Goal: Task Accomplishment & Management: Use online tool/utility

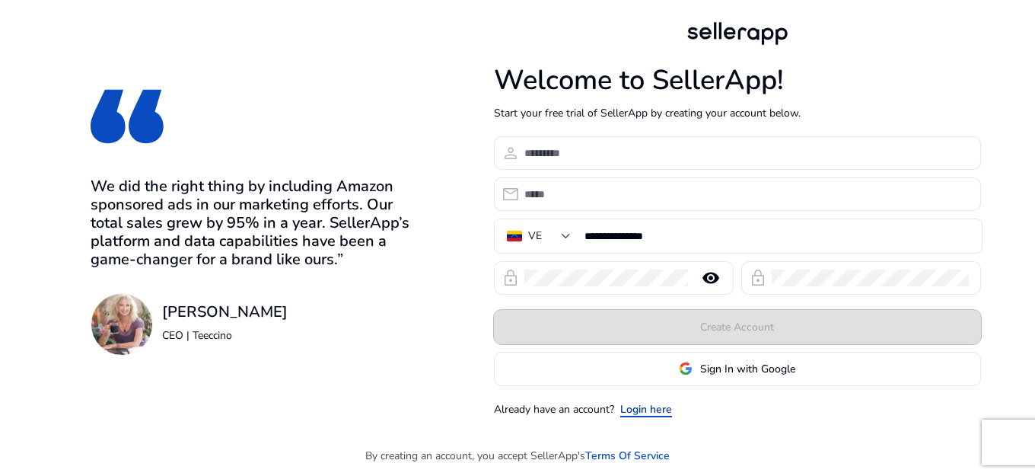
click at [658, 415] on link "Login here" at bounding box center [646, 409] width 52 height 16
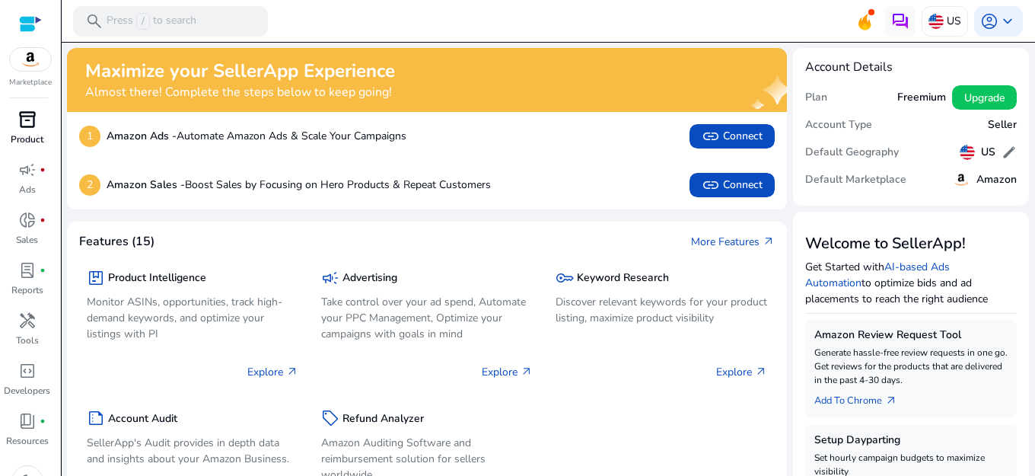
click at [28, 119] on span "inventory_2" at bounding box center [27, 119] width 18 height 18
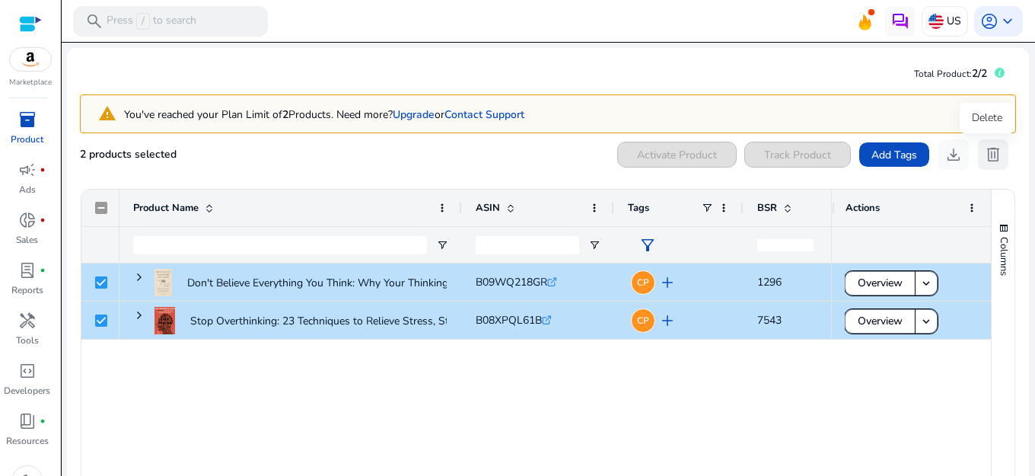
click at [990, 151] on span "delete" at bounding box center [993, 154] width 18 height 18
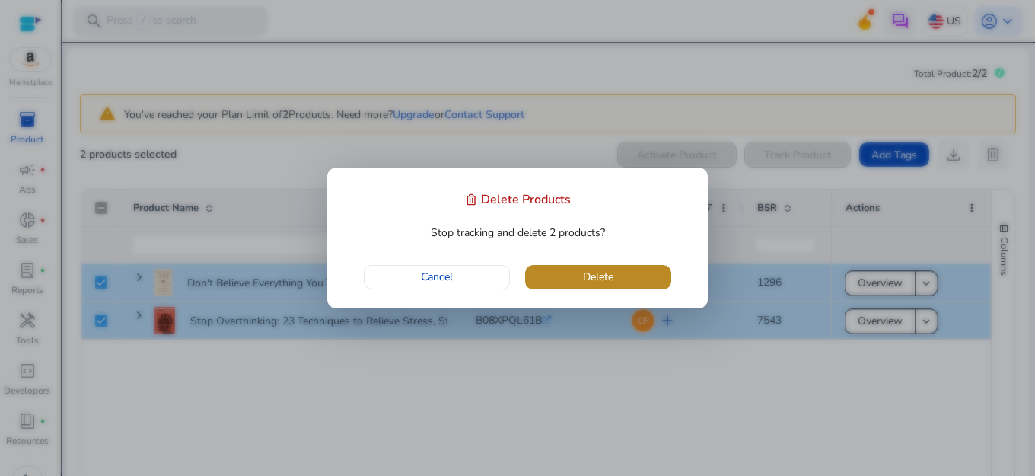
click at [574, 282] on span "button" at bounding box center [598, 277] width 146 height 37
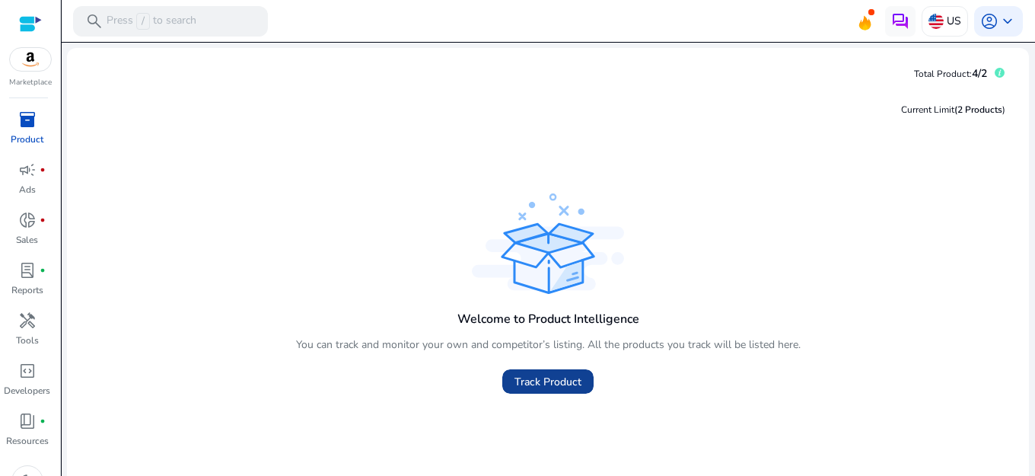
click at [553, 386] on span "Track Product" at bounding box center [547, 382] width 67 height 16
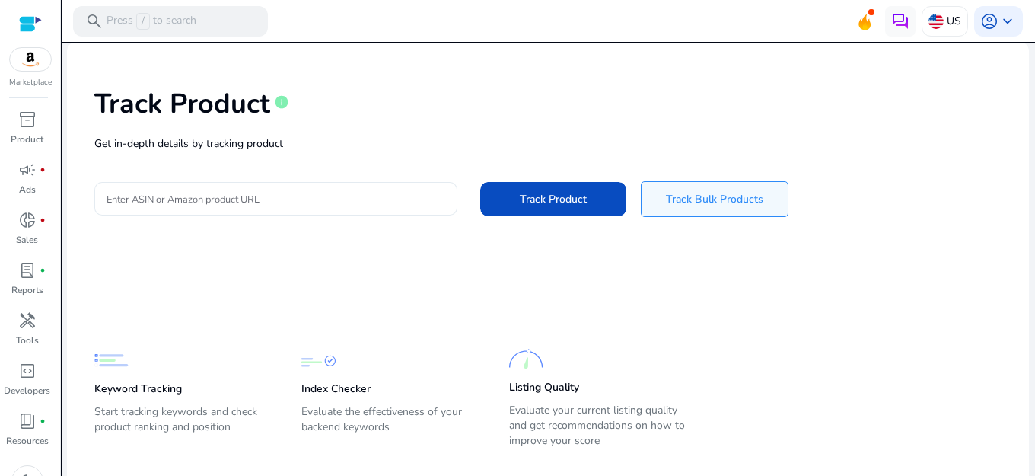
click at [269, 210] on div "Track Product info Get in-depth details by tracking product Enter ASIN or Amazo…" at bounding box center [548, 150] width 938 height 193
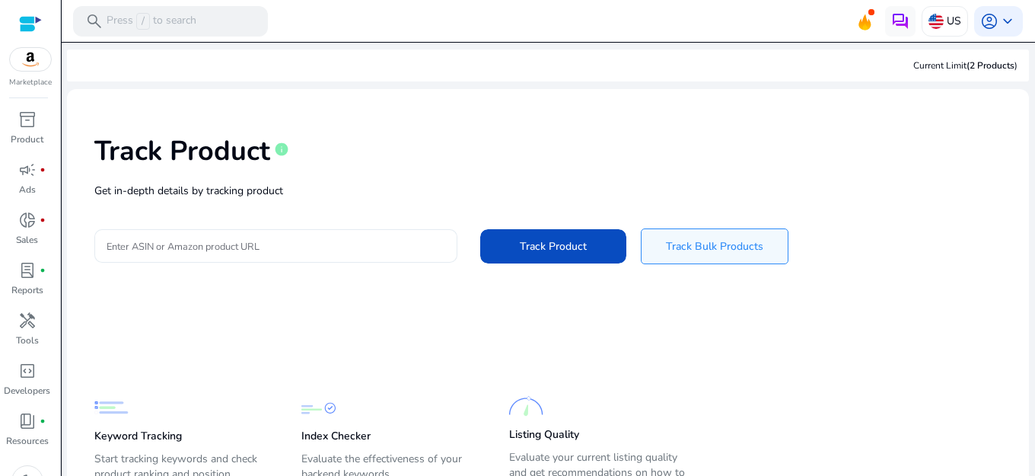
click at [267, 253] on input "Enter ASIN or Amazon product URL" at bounding box center [276, 245] width 339 height 17
drag, startPoint x: 268, startPoint y: 254, endPoint x: 154, endPoint y: 261, distance: 113.6
click at [158, 264] on div "Track Product info Get in-depth details by tracking product Enter ASIN or Amazo…" at bounding box center [548, 197] width 938 height 193
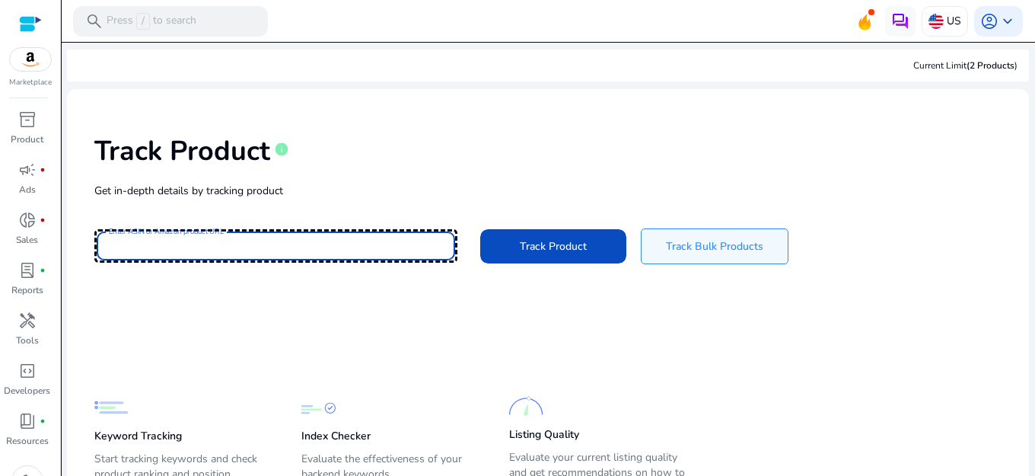
click at [150, 253] on input "Enter ASIN or Amazon product URL" at bounding box center [276, 245] width 339 height 17
paste input "**********"
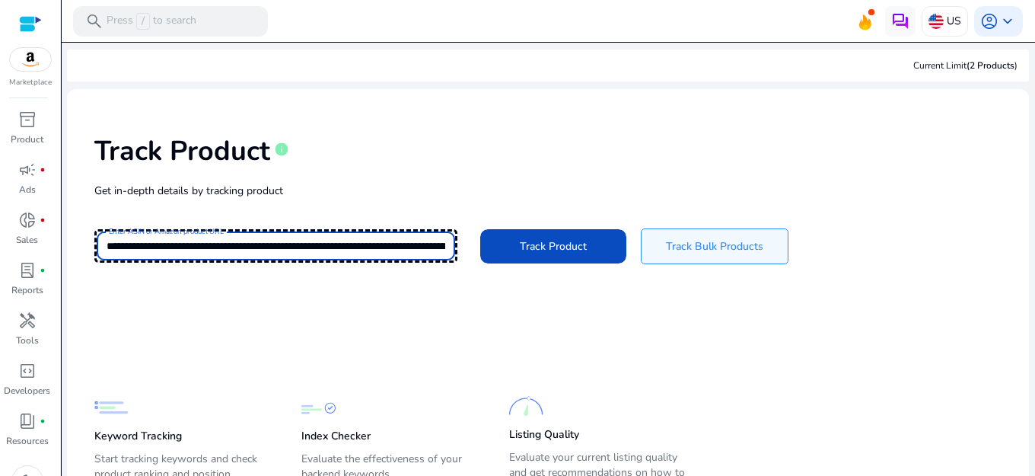
scroll to position [0, 2461]
type input "**********"
click at [741, 323] on mat-card-content "**********" at bounding box center [548, 319] width 962 height 461
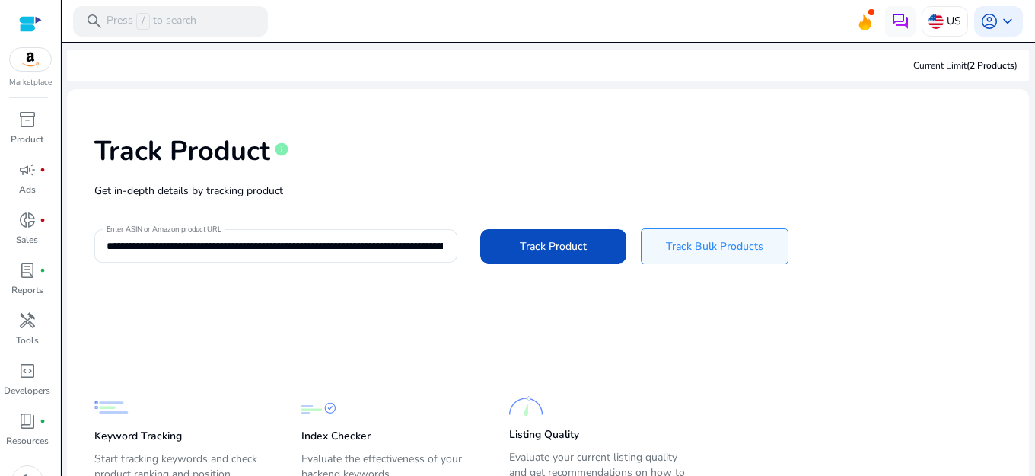
scroll to position [75, 0]
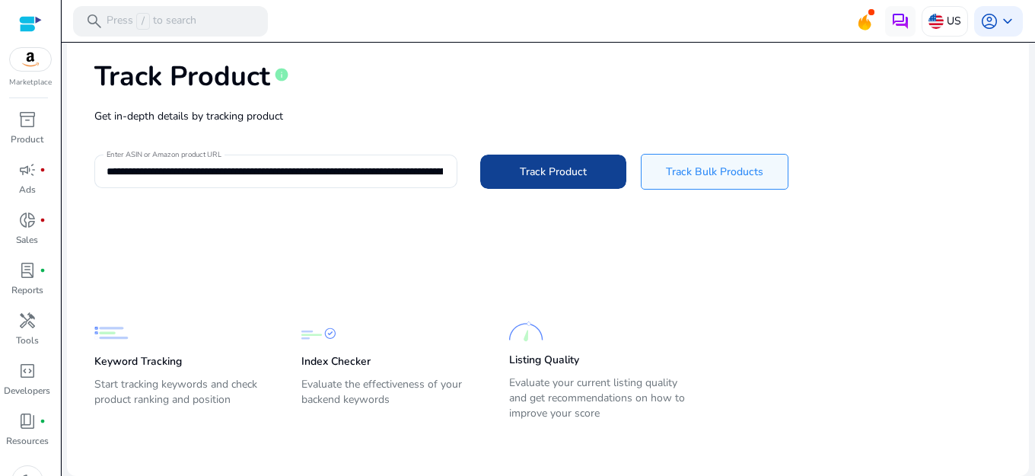
click at [529, 173] on span "Track Product" at bounding box center [553, 172] width 67 height 16
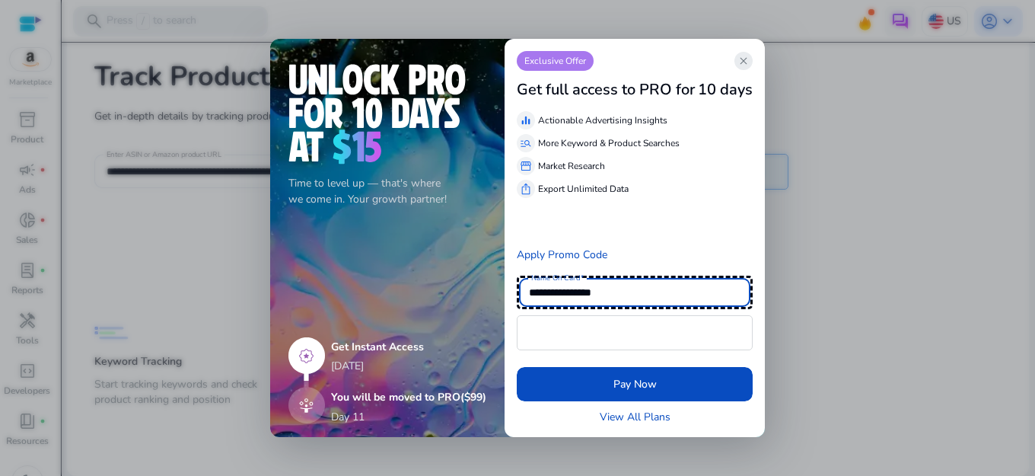
click at [747, 59] on span "close" at bounding box center [743, 61] width 12 height 12
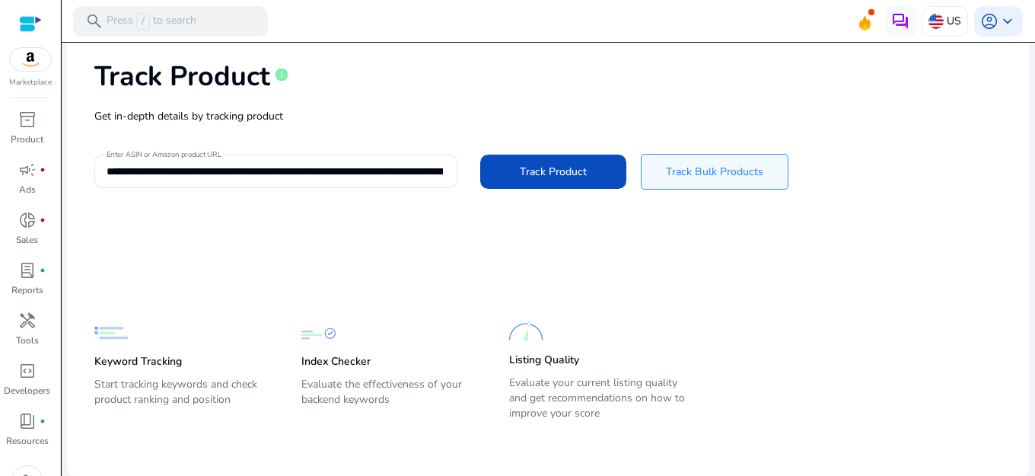
click at [118, 354] on p "Keyword Tracking" at bounding box center [138, 361] width 88 height 15
click at [673, 177] on span "Track Bulk Products" at bounding box center [714, 172] width 97 height 16
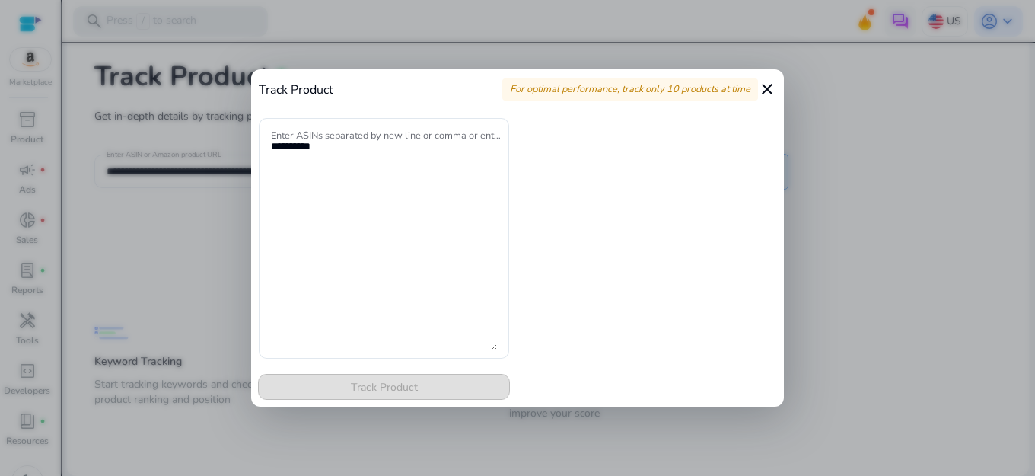
click at [772, 82] on mat-icon "close" at bounding box center [767, 89] width 18 height 18
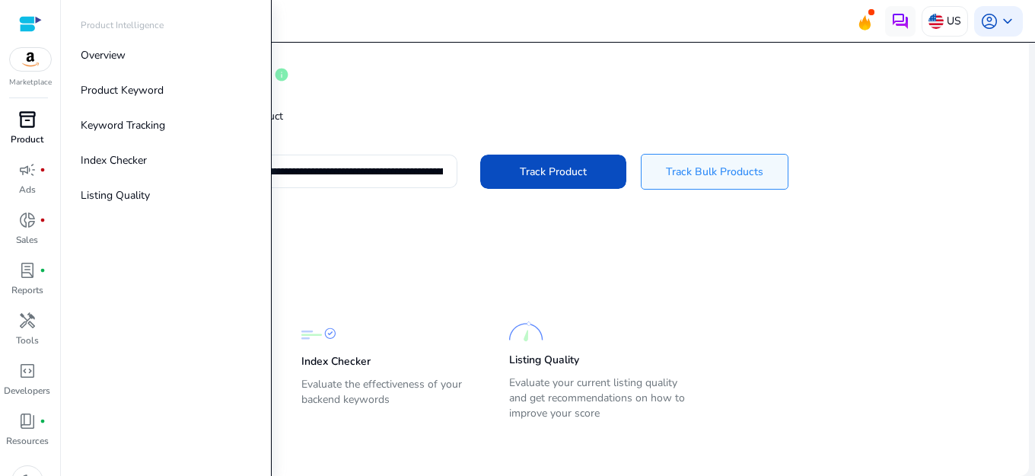
click at [37, 119] on div "inventory_2" at bounding box center [27, 119] width 43 height 24
click at [32, 119] on span "inventory_2" at bounding box center [27, 119] width 18 height 18
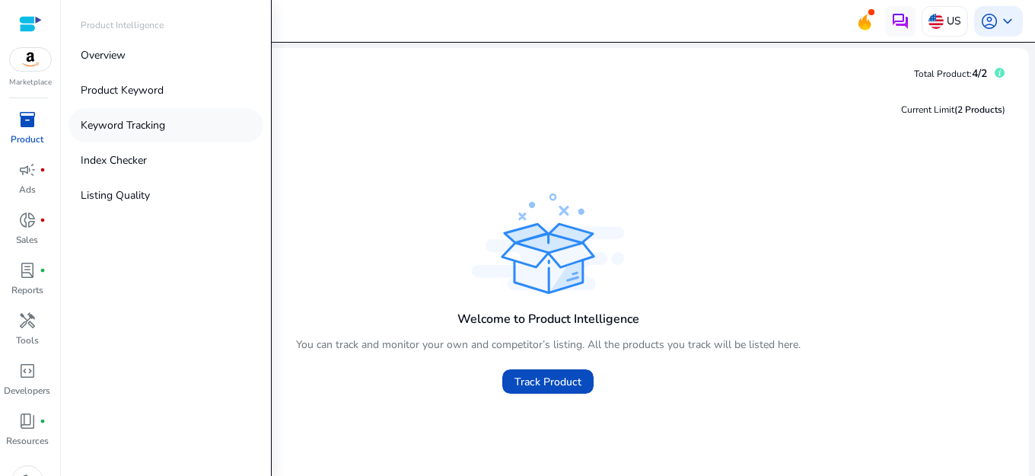
click at [123, 129] on p "Keyword Tracking" at bounding box center [123, 125] width 84 height 16
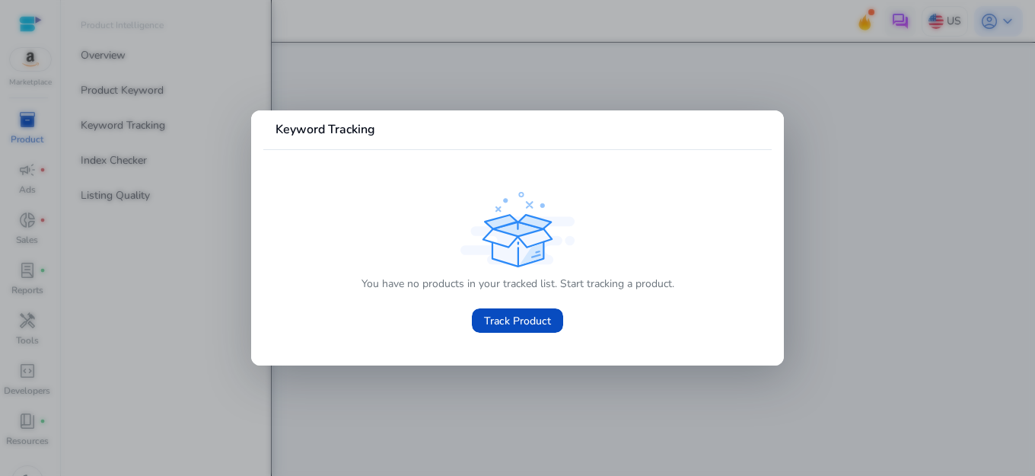
click at [103, 94] on div at bounding box center [517, 238] width 1035 height 476
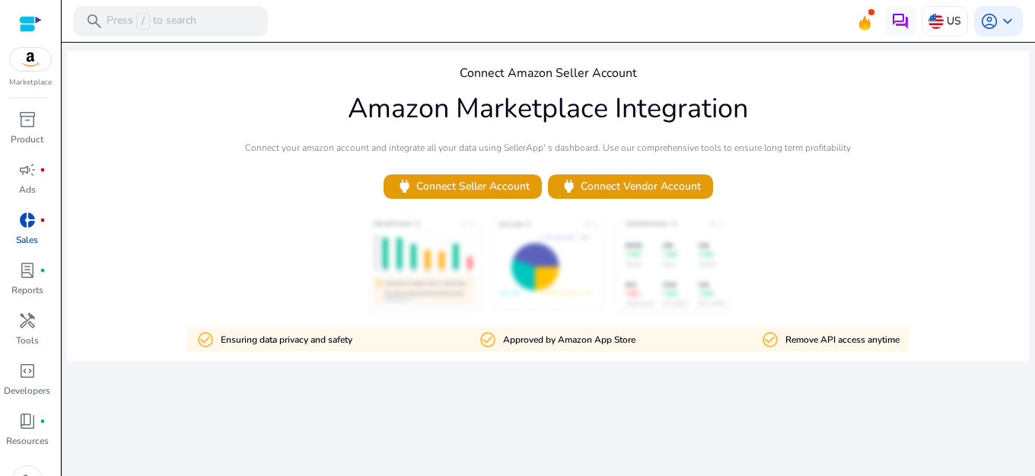
click at [325, 205] on div "Connect Amazon Seller Account Amazon Marketplace Integration Connect your amazo…" at bounding box center [548, 206] width 962 height 310
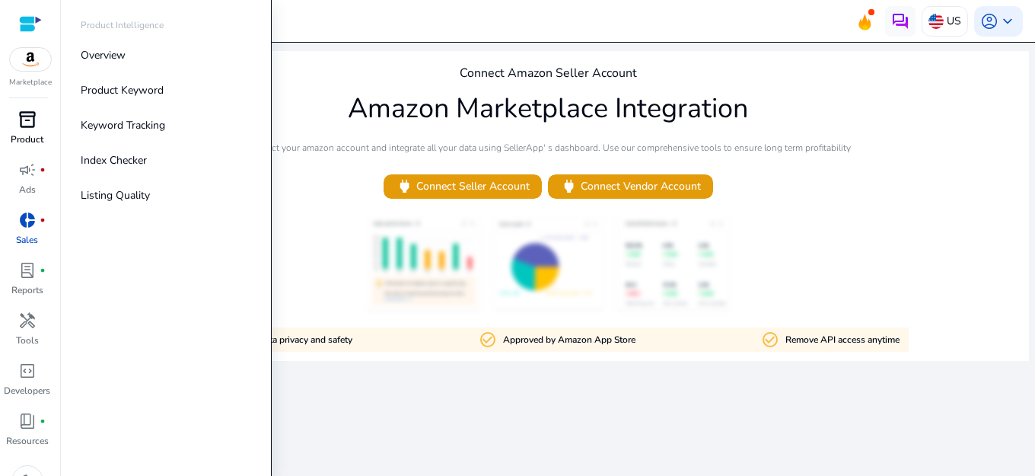
click at [46, 136] on link "inventory_2 Product" at bounding box center [27, 132] width 54 height 50
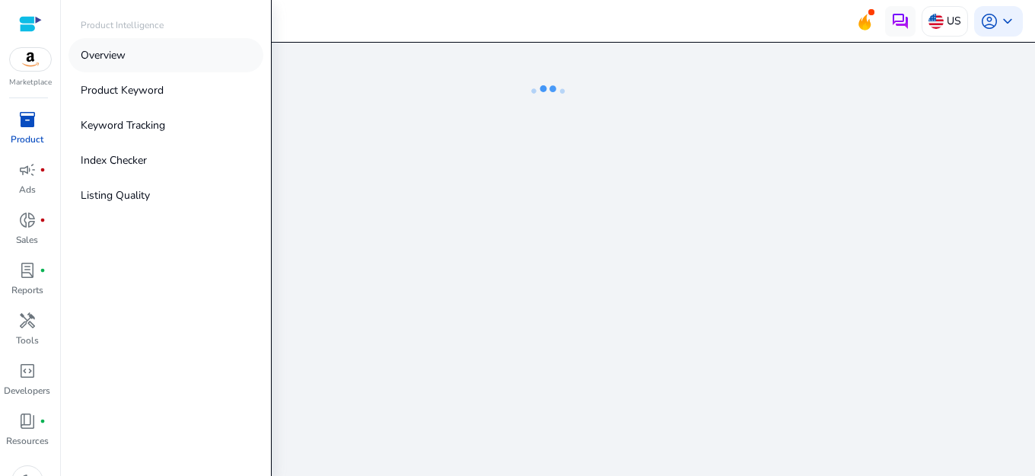
click at [119, 57] on p "Overview" at bounding box center [103, 55] width 45 height 16
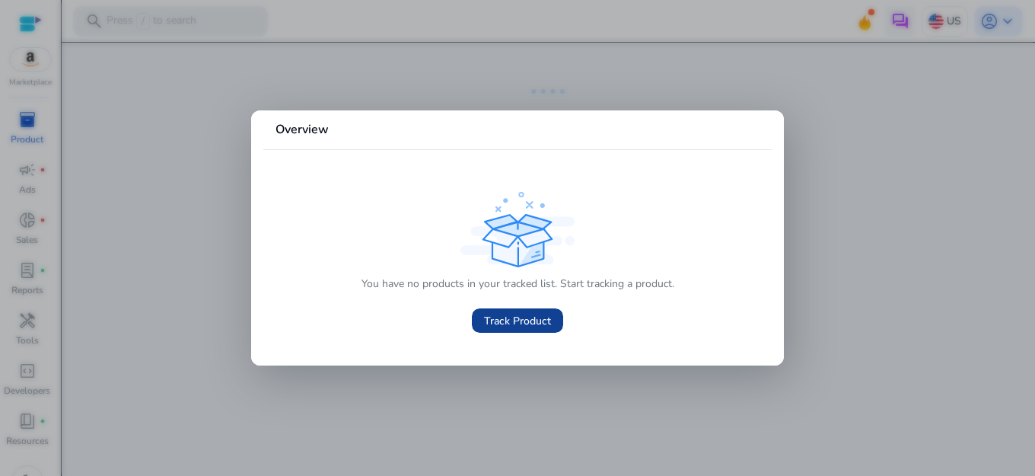
click at [549, 313] on span "Track Product" at bounding box center [517, 321] width 67 height 16
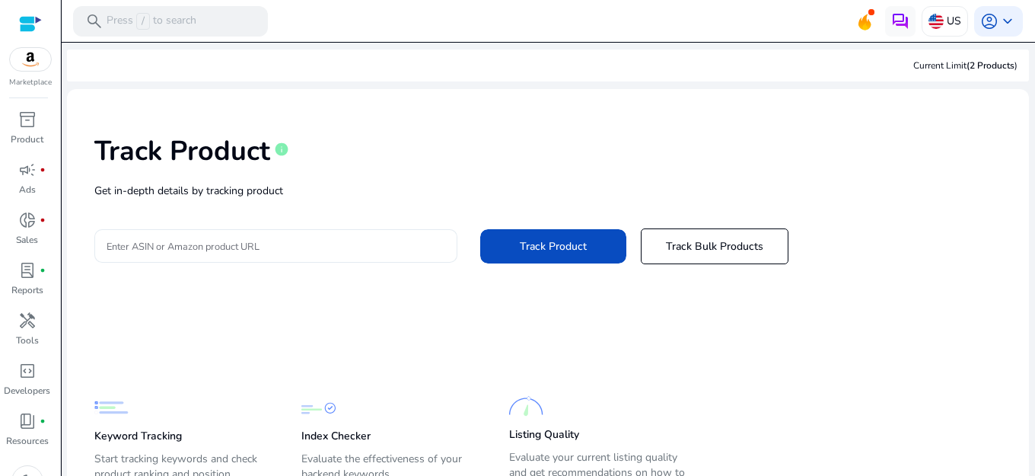
click at [212, 250] on input "Enter ASIN or Amazon product URL" at bounding box center [276, 245] width 339 height 17
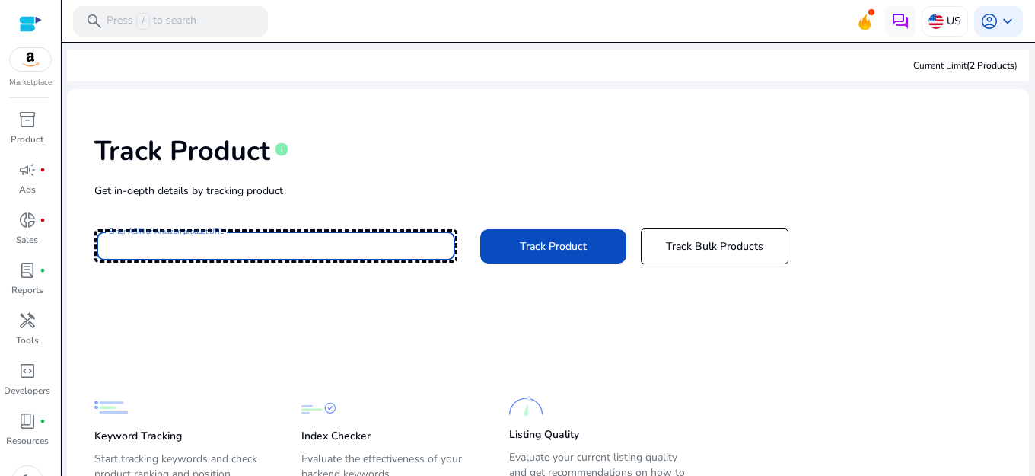
drag, startPoint x: 212, startPoint y: 250, endPoint x: 108, endPoint y: 249, distance: 103.5
click at [108, 249] on input "Enter ASIN or Amazon product URL" at bounding box center [276, 245] width 339 height 17
type input "**********"
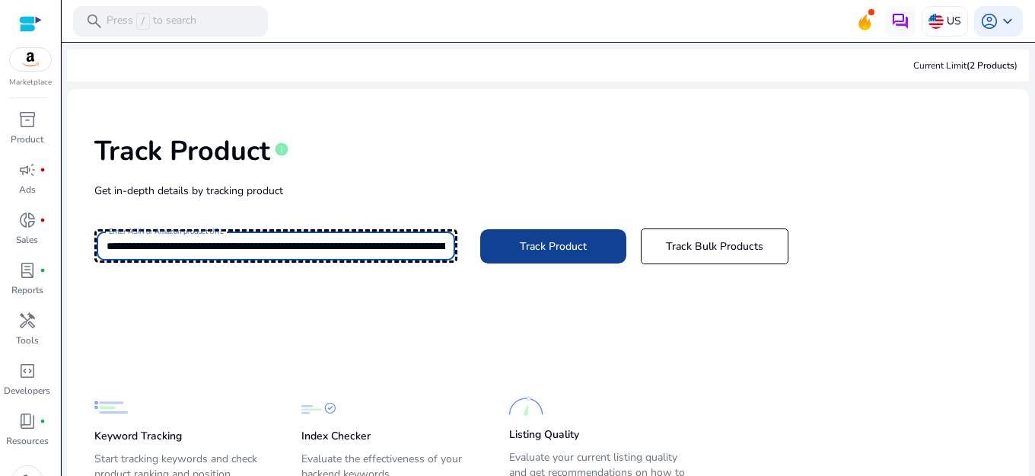
click at [537, 251] on span "Track Product" at bounding box center [553, 246] width 67 height 16
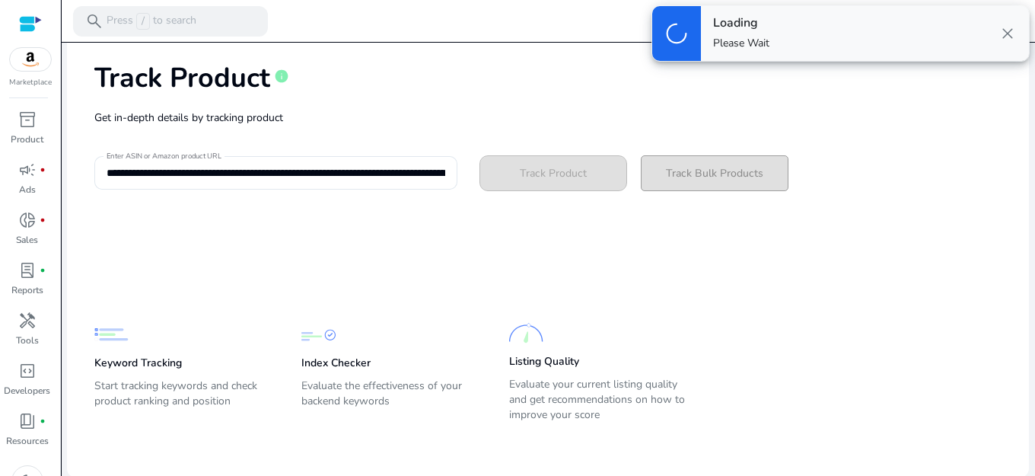
scroll to position [75, 0]
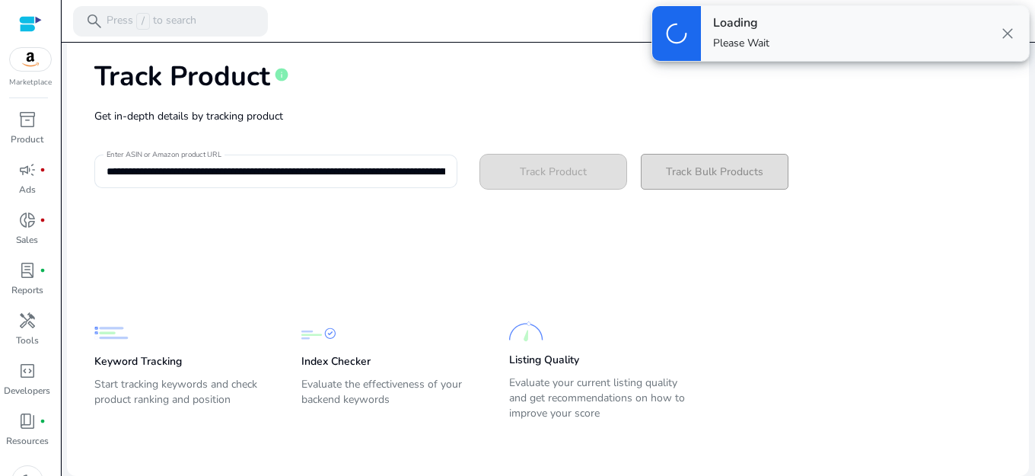
click at [149, 17] on link at bounding box center [149, 9] width 0 height 14
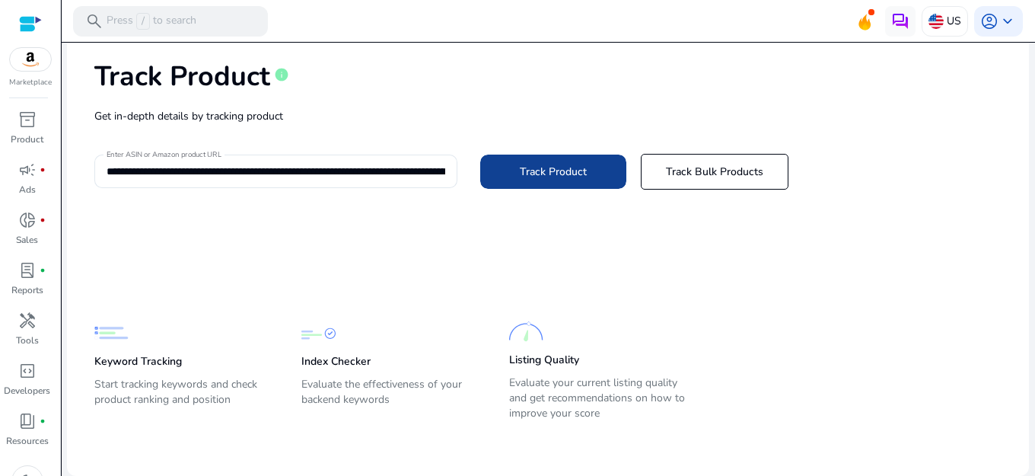
click at [559, 168] on span "Track Product" at bounding box center [553, 172] width 67 height 16
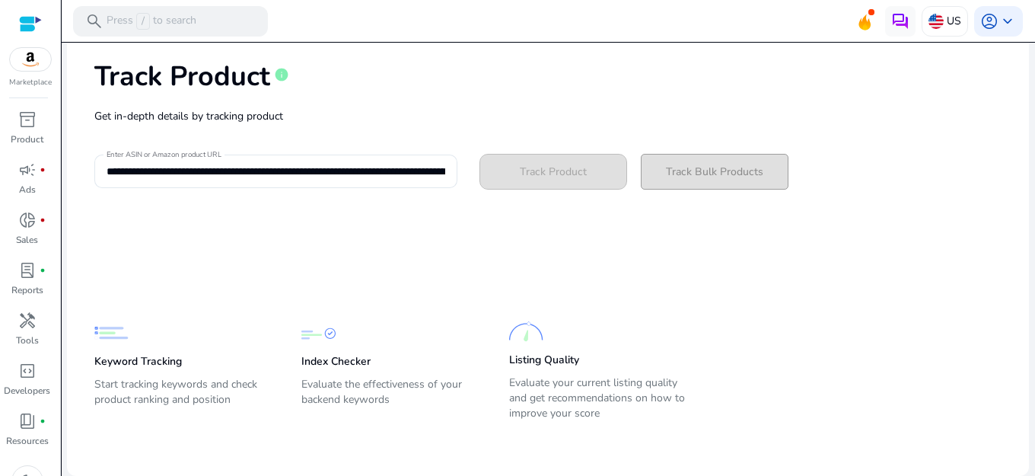
click at [575, 168] on div "**********" at bounding box center [547, 171] width 907 height 34
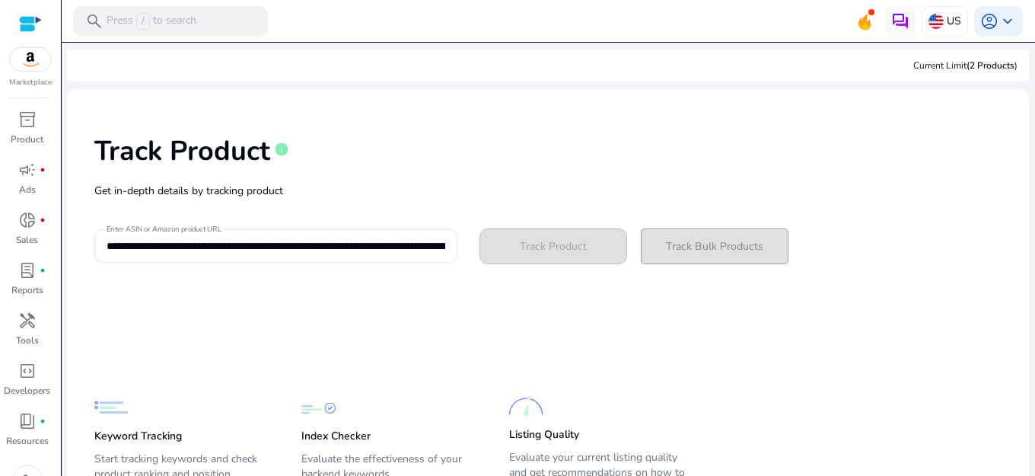
click at [540, 260] on div "**********" at bounding box center [547, 246] width 907 height 34
click at [533, 246] on div "**********" at bounding box center [547, 246] width 907 height 34
click at [36, 114] on p "Product" at bounding box center [27, 112] width 33 height 14
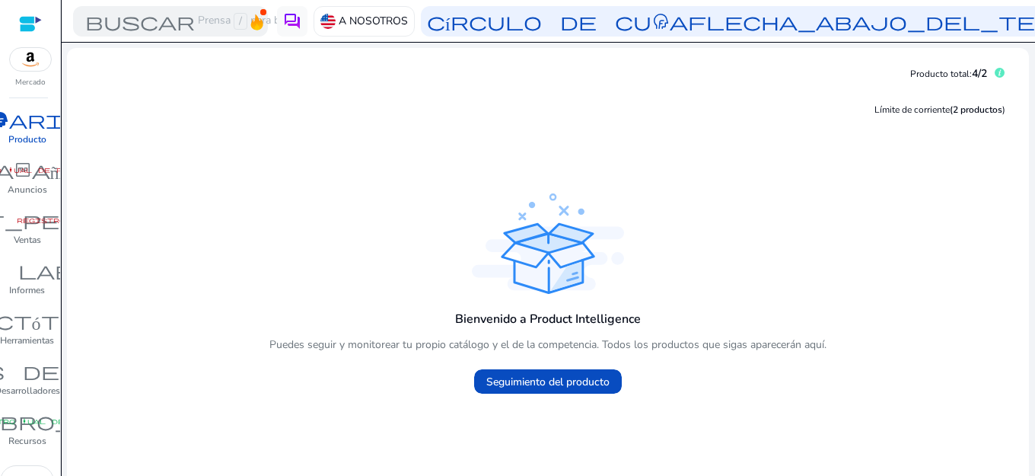
click at [37, 135] on font "Producto" at bounding box center [27, 139] width 38 height 12
click at [33, 234] on font "Ventas" at bounding box center [27, 240] width 27 height 12
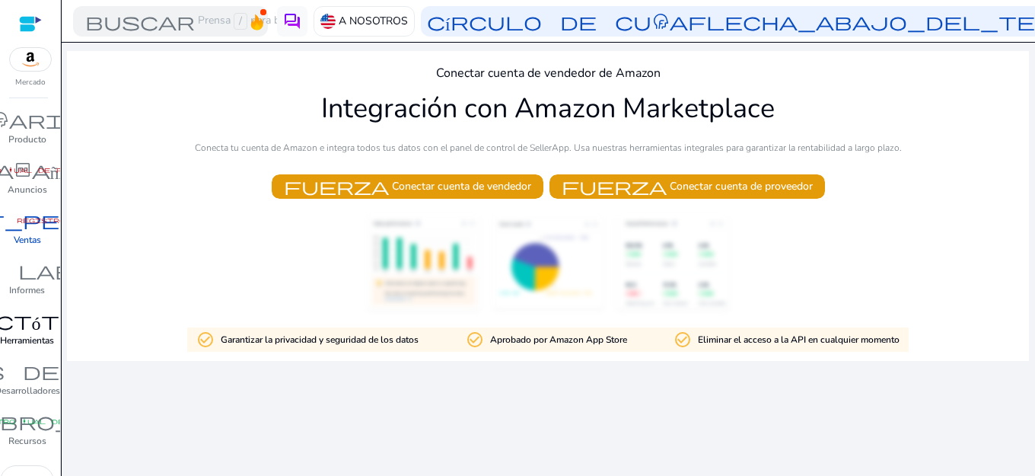
click at [43, 327] on font "factótum" at bounding box center [27, 320] width 137 height 21
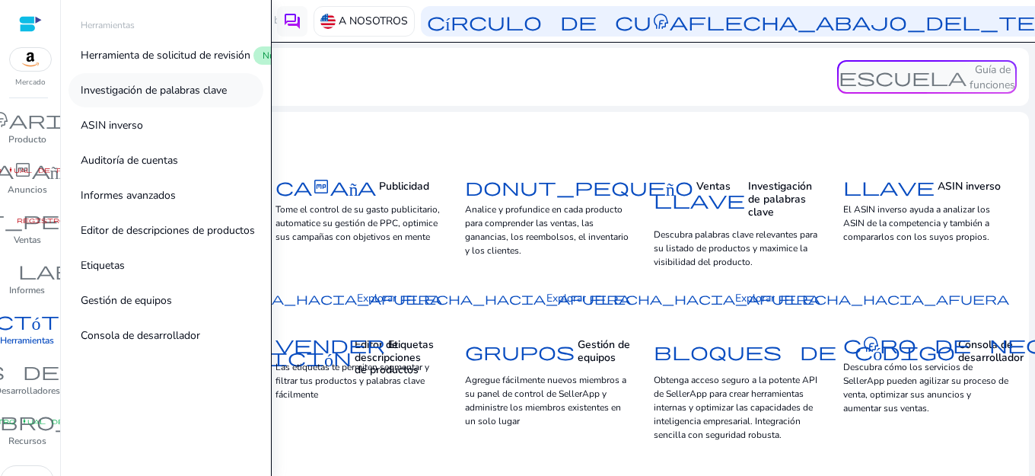
click at [159, 88] on font "Investigación de palabras clave" at bounding box center [154, 90] width 146 height 14
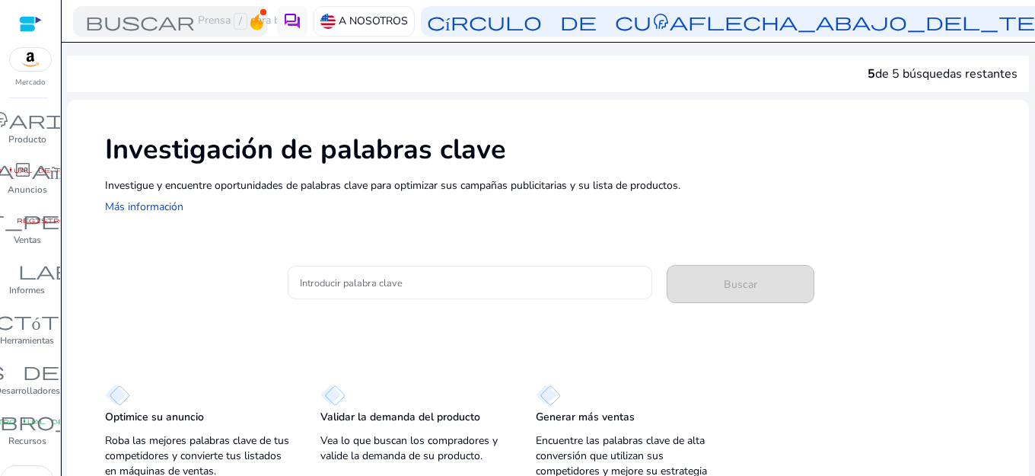
click at [466, 273] on div at bounding box center [470, 282] width 340 height 33
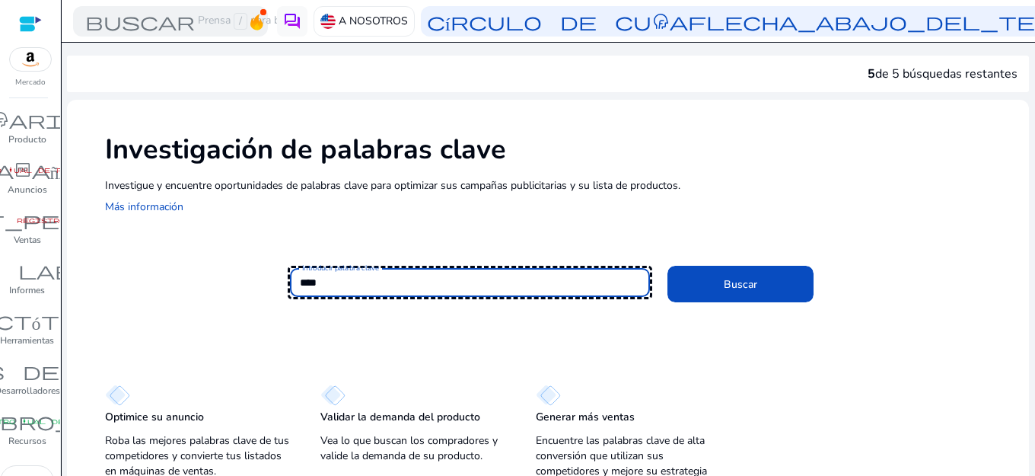
type input "****"
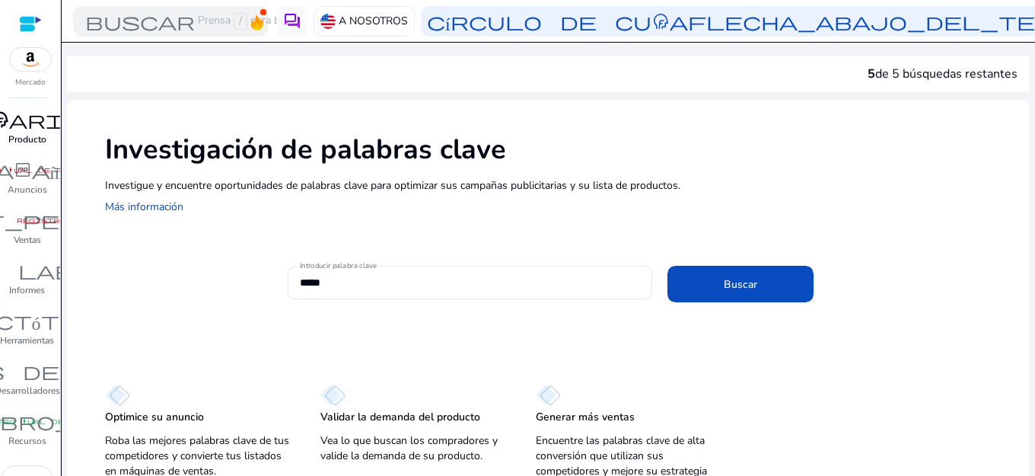
click at [15, 123] on font "inventario_2" at bounding box center [27, 119] width 183 height 21
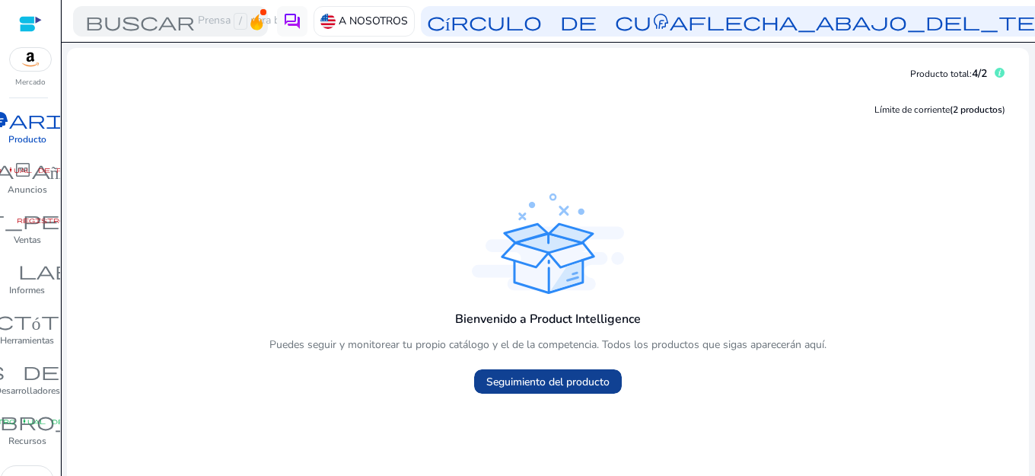
click at [574, 385] on font "Seguimiento del producto" at bounding box center [547, 381] width 123 height 14
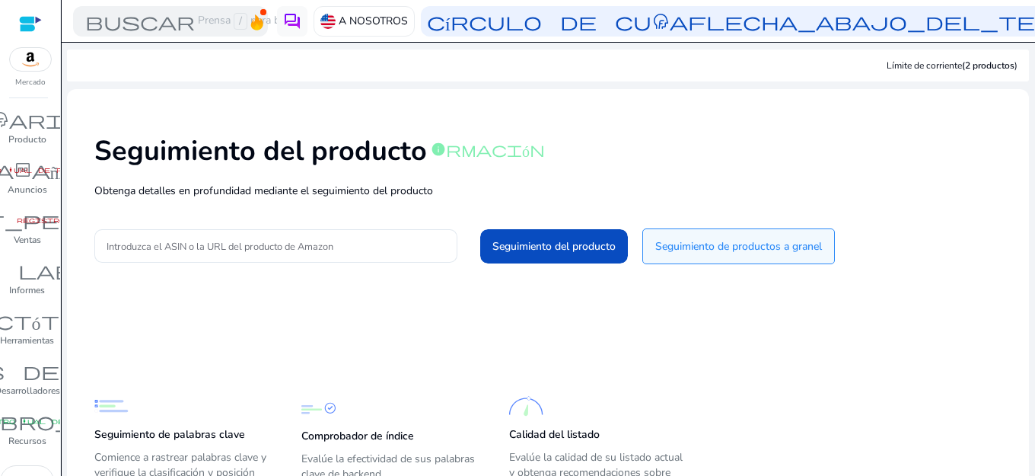
scroll to position [75, 0]
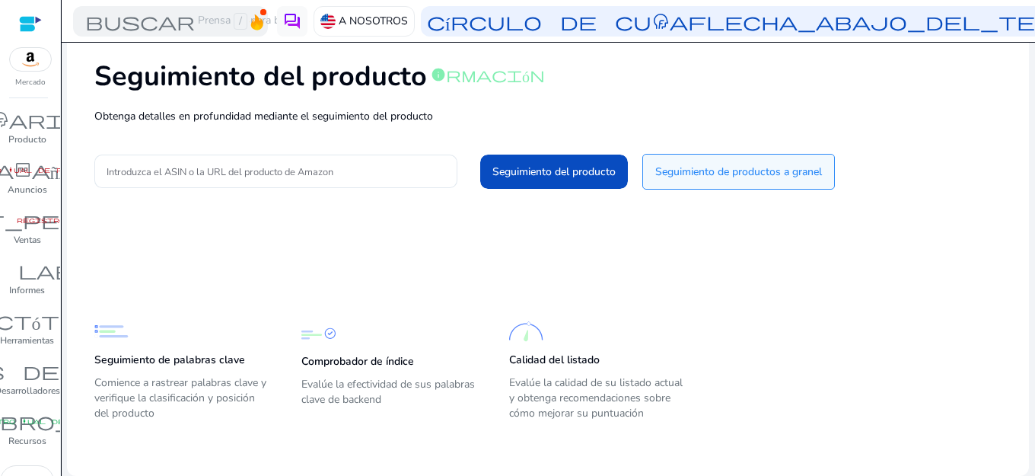
click at [193, 366] on font "Seguimiento de palabras clave" at bounding box center [169, 359] width 151 height 14
click at [295, 184] on div at bounding box center [276, 170] width 339 height 33
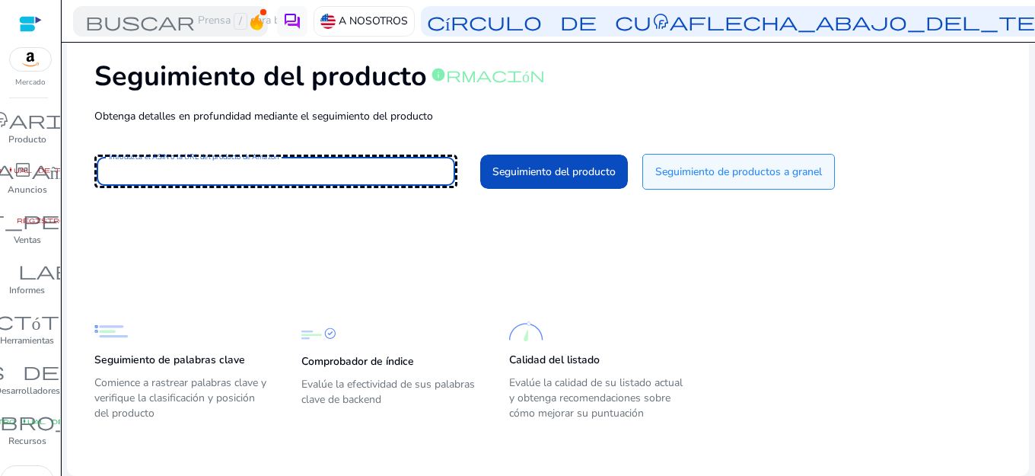
click at [295, 176] on input "Introduzca el ASIN o la URL del producto de Amazon" at bounding box center [276, 171] width 339 height 17
type input "**********"
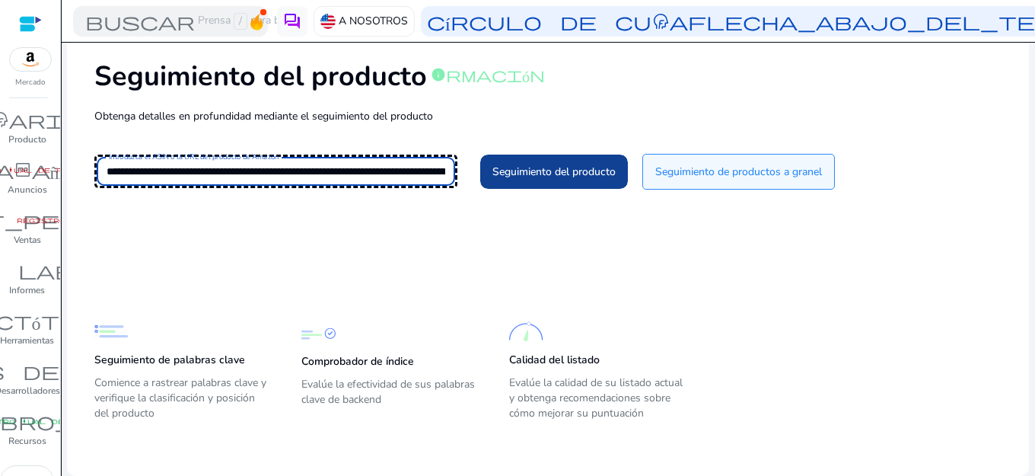
click at [569, 169] on font "Seguimiento del producto" at bounding box center [553, 171] width 123 height 14
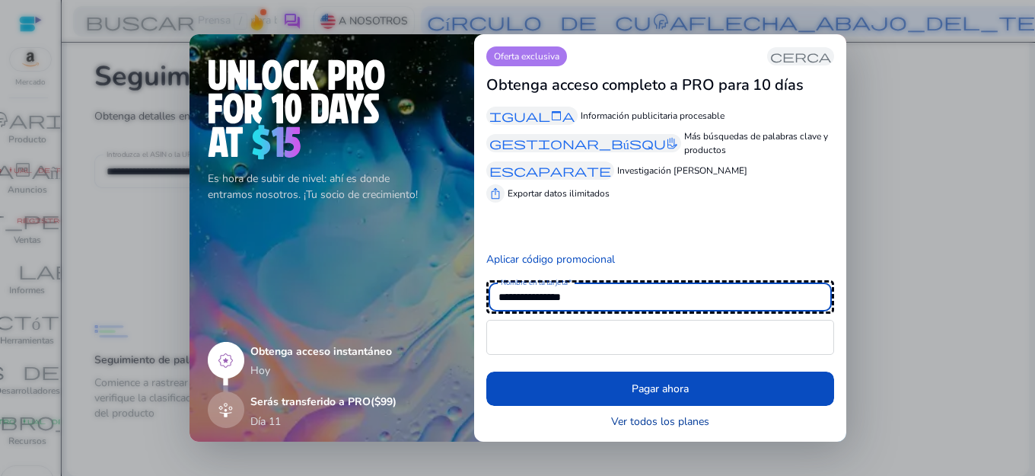
click at [683, 414] on font "Ver todos los planes" at bounding box center [660, 421] width 98 height 14
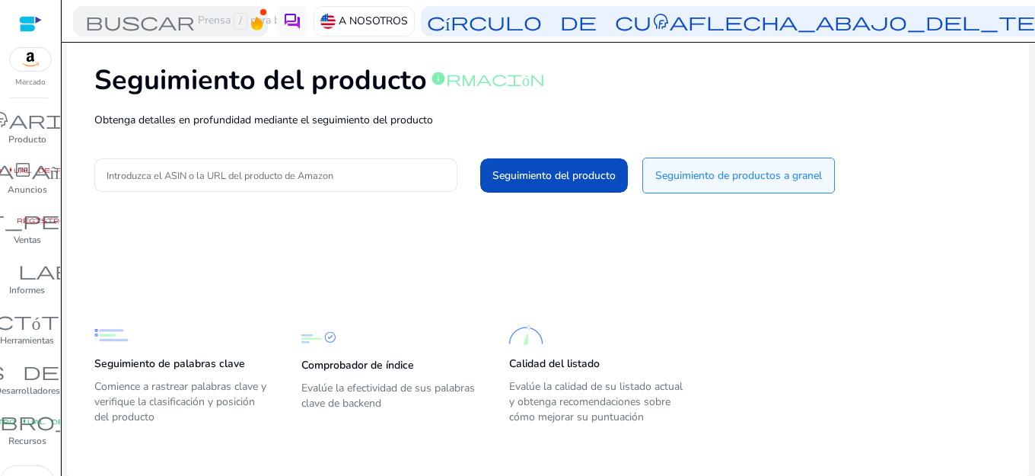
scroll to position [75, 0]
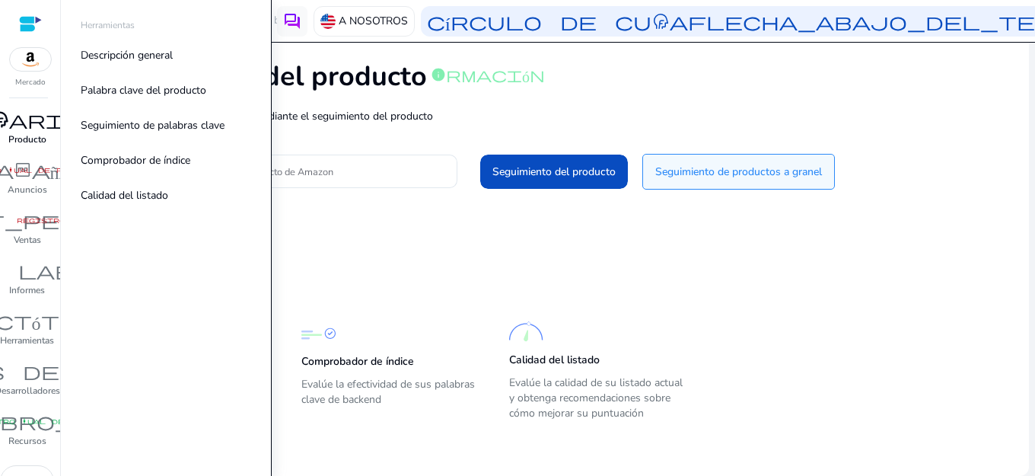
click at [37, 143] on font "Producto" at bounding box center [27, 139] width 38 height 12
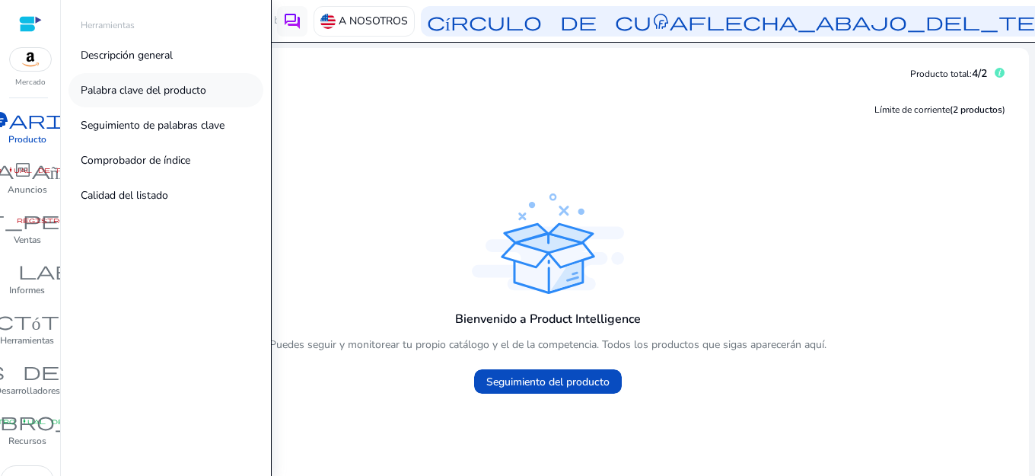
click at [150, 97] on font "Palabra clave del producto" at bounding box center [144, 90] width 126 height 14
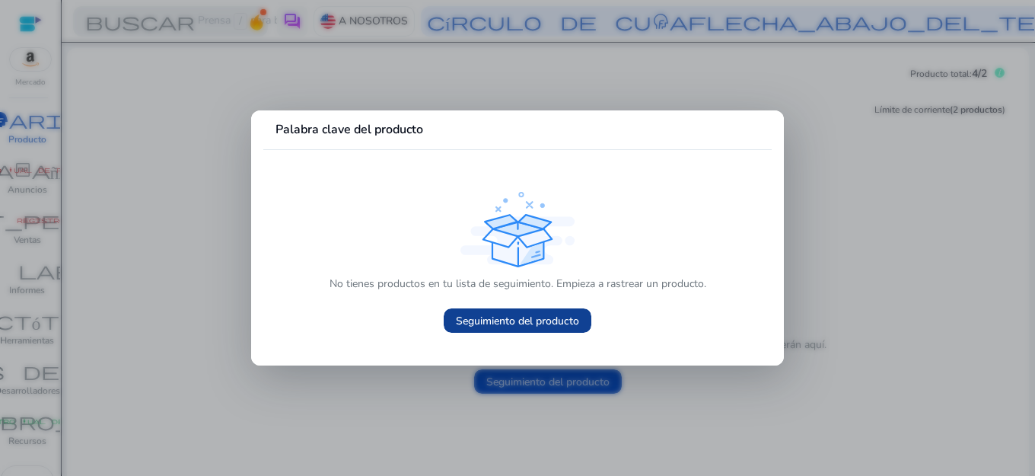
click at [502, 320] on font "Seguimiento del producto" at bounding box center [517, 321] width 123 height 14
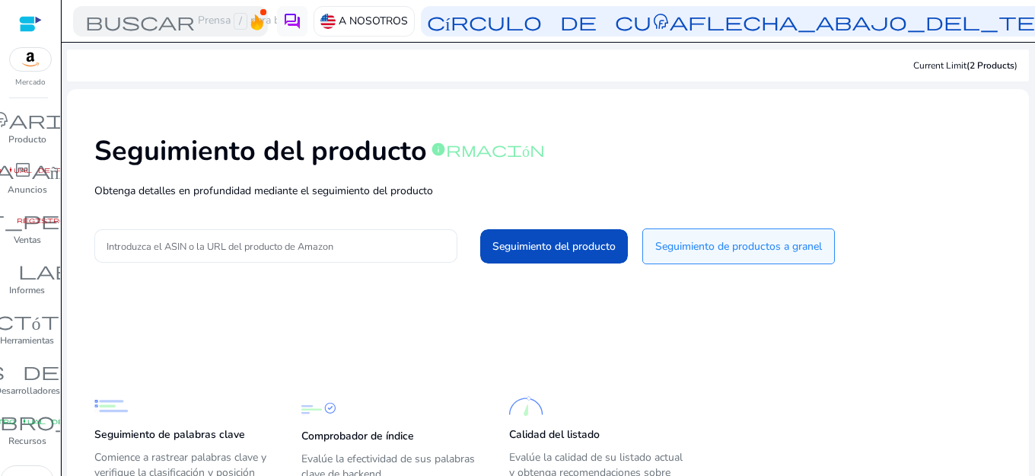
click at [274, 247] on input "Introduzca el ASIN o la URL del producto de Amazon" at bounding box center [276, 245] width 339 height 17
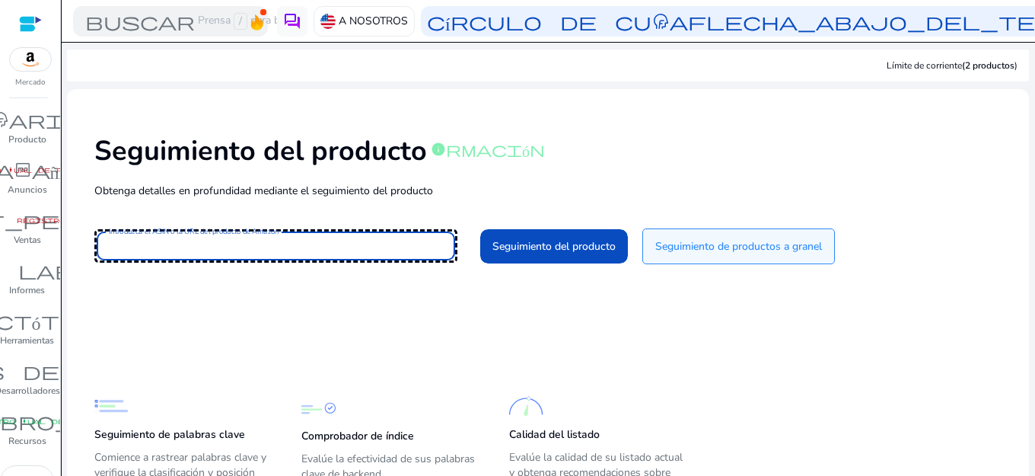
type input "**********"
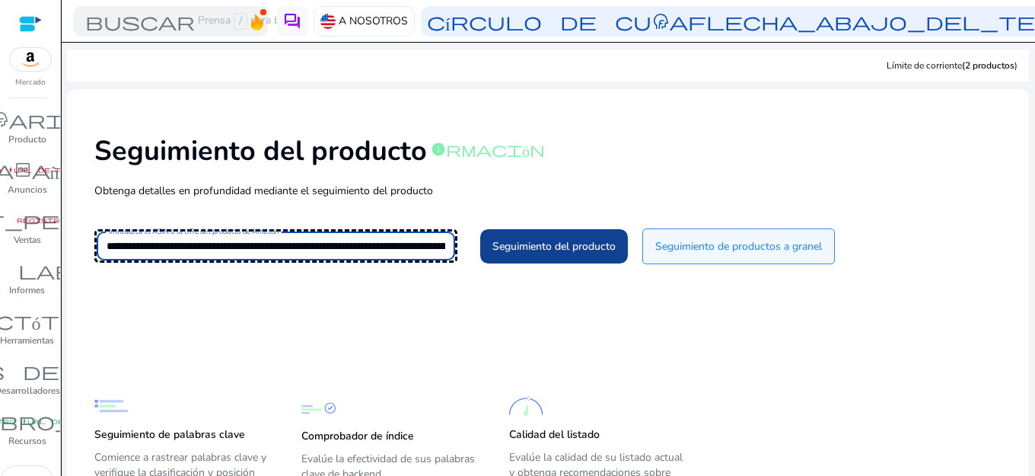
click at [525, 243] on font "Seguimiento del producto" at bounding box center [553, 246] width 123 height 14
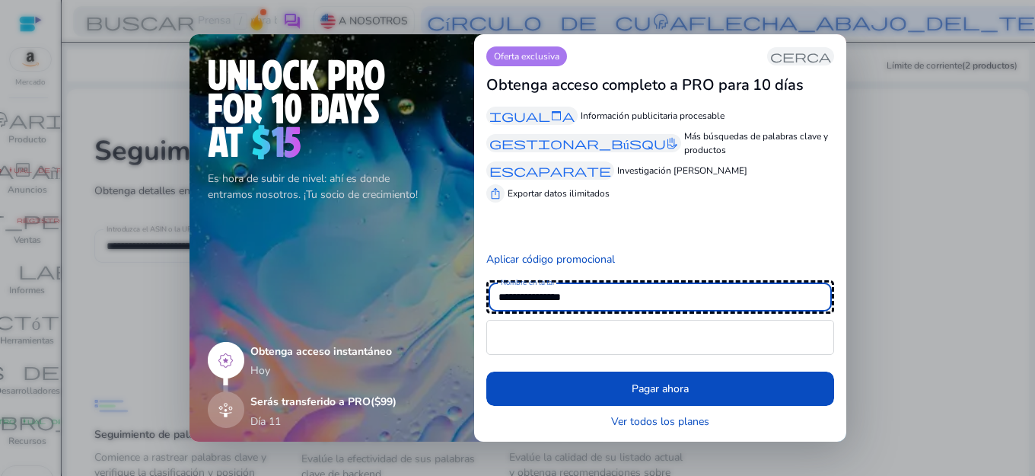
click at [747, 59] on div "Oferta exclusiva cerca" at bounding box center [660, 56] width 348 height 20
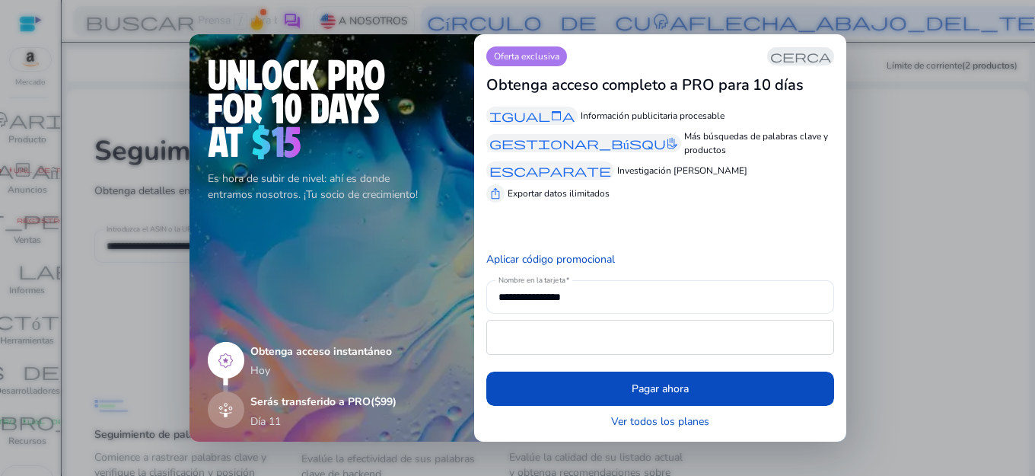
click at [804, 58] on font "cerca" at bounding box center [800, 56] width 61 height 15
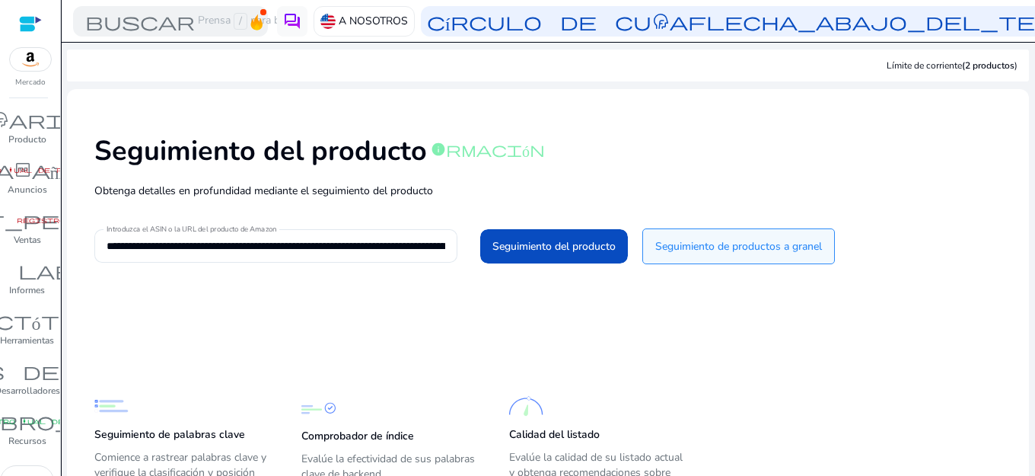
click at [30, 337] on font "Herramientas" at bounding box center [27, 340] width 54 height 12
